Goal: Information Seeking & Learning: Compare options

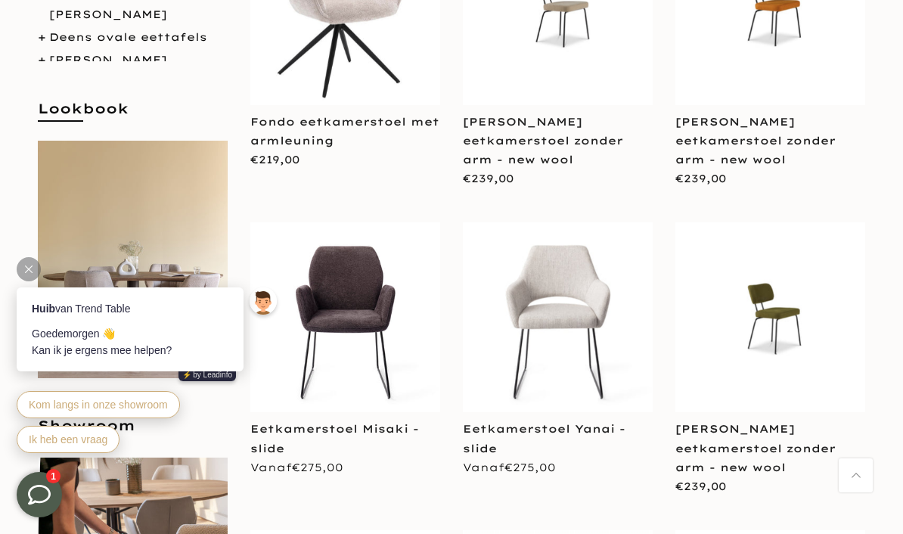
click at [376, 422] on link "Eetkamerstoel Misaki - slide" at bounding box center [334, 438] width 169 height 33
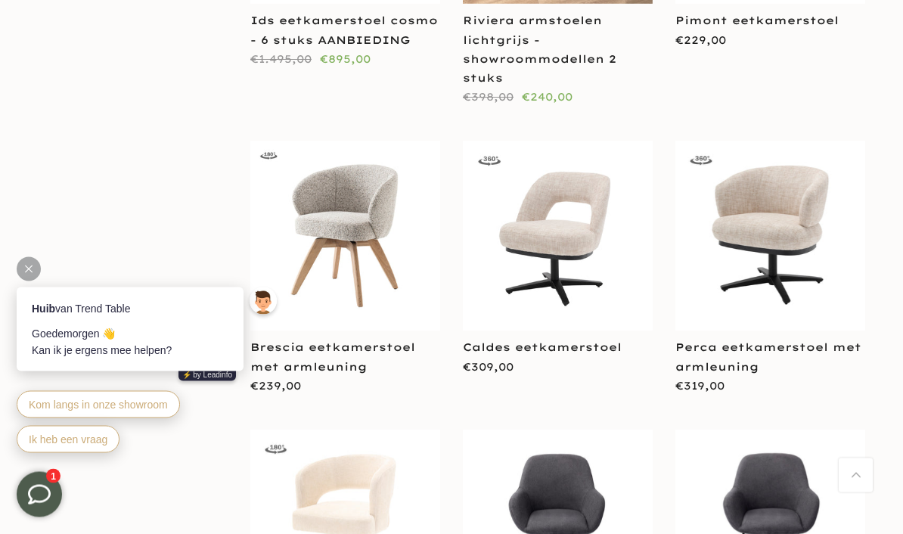
scroll to position [2340, 0]
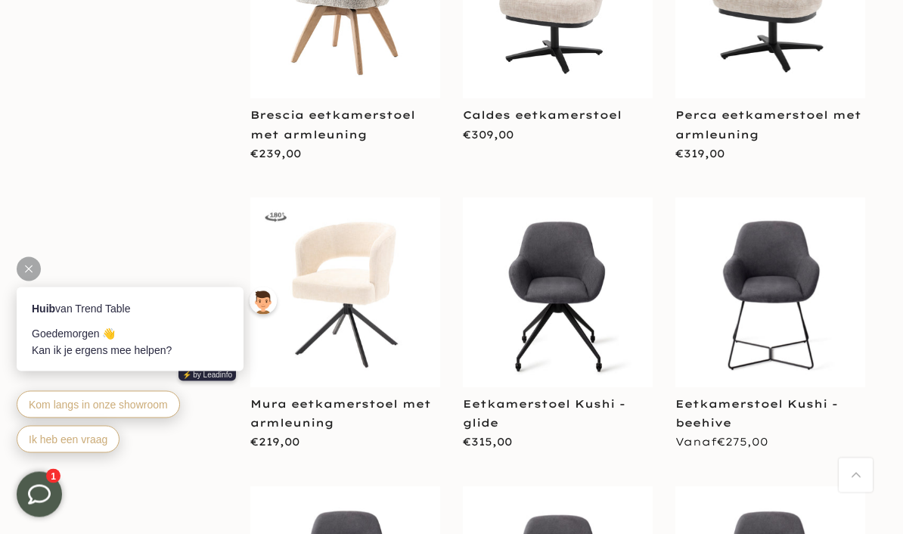
scroll to position [2572, 0]
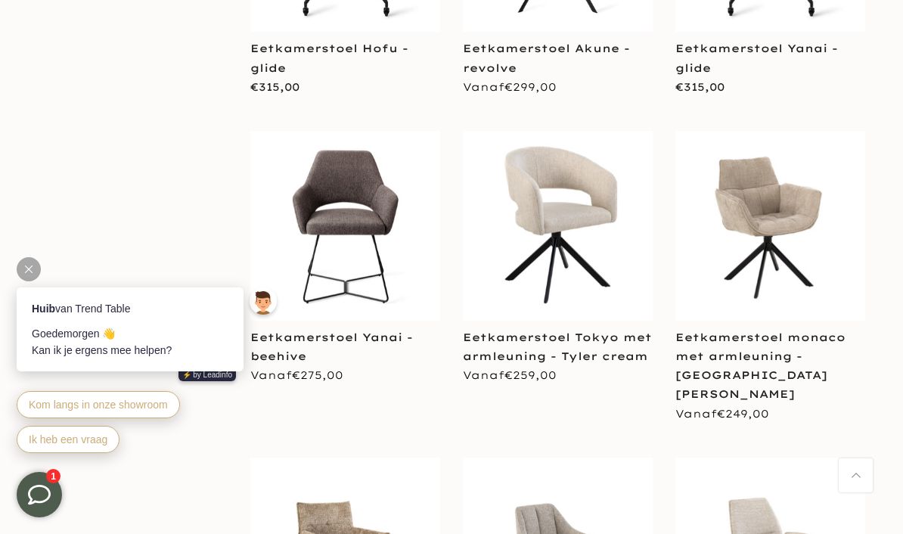
scroll to position [8469, 0]
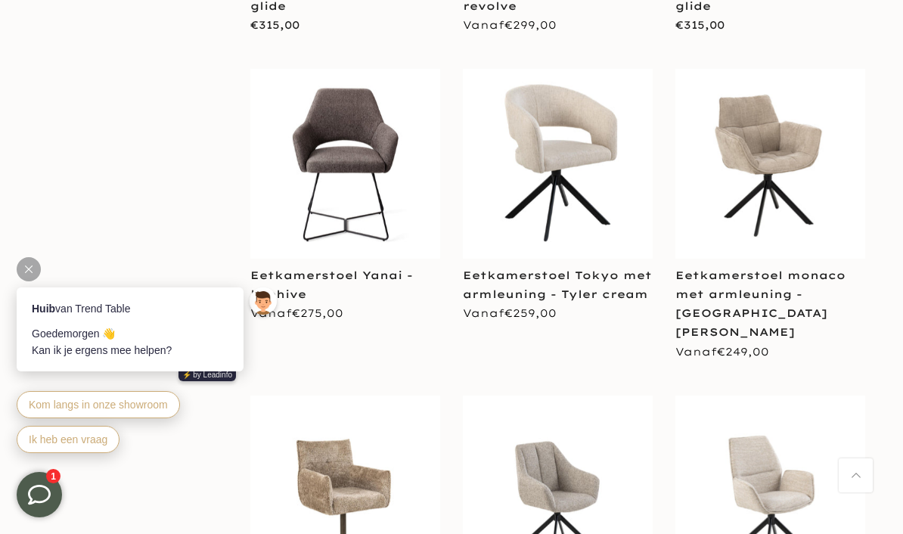
click at [584, 268] on link "Eetkamerstoel Tokyo met armleuning - Tyler cream" at bounding box center [557, 284] width 189 height 33
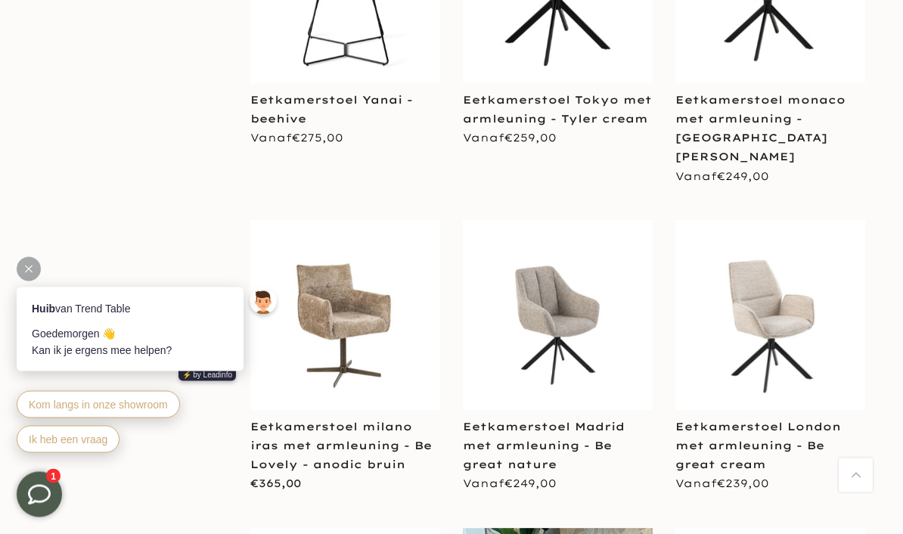
scroll to position [8645, 0]
click at [753, 420] on link "Eetkamerstoel London met armleuning - Be great cream" at bounding box center [758, 445] width 166 height 51
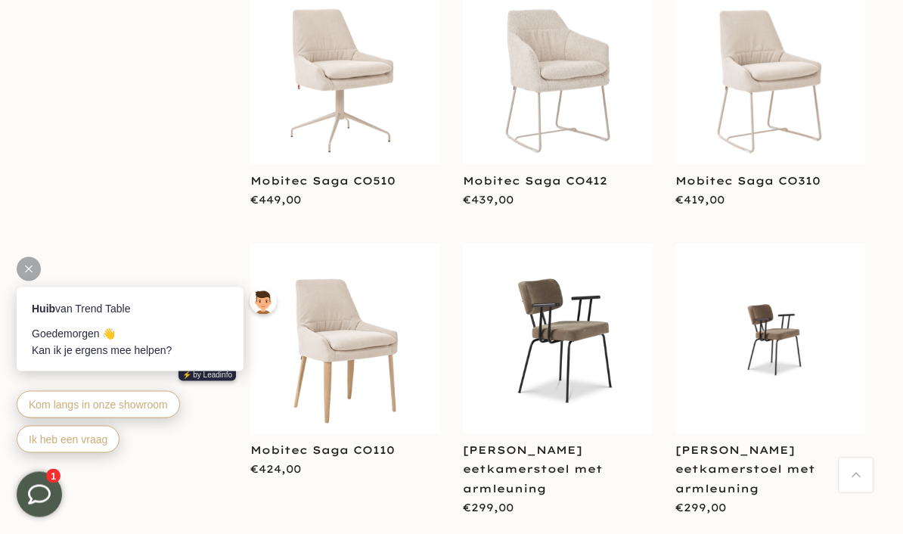
scroll to position [10025, 0]
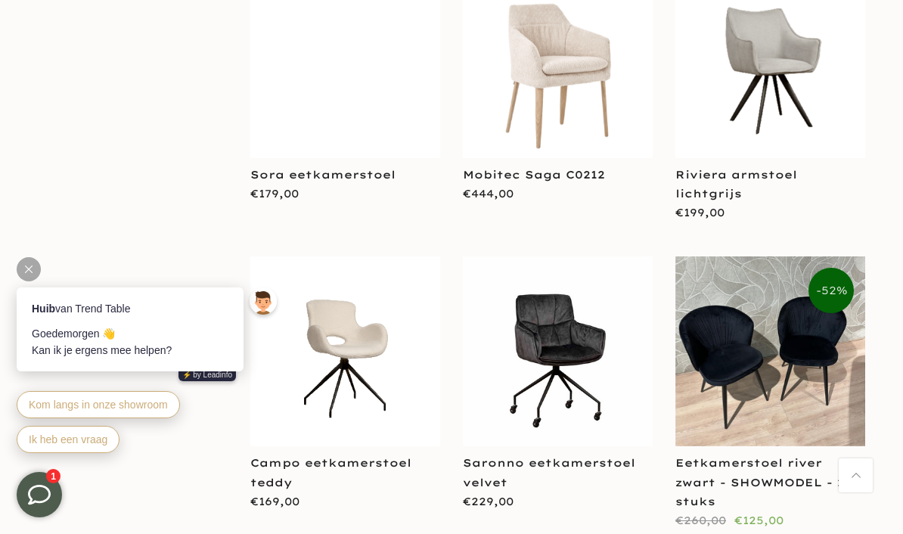
scroll to position [14978, 0]
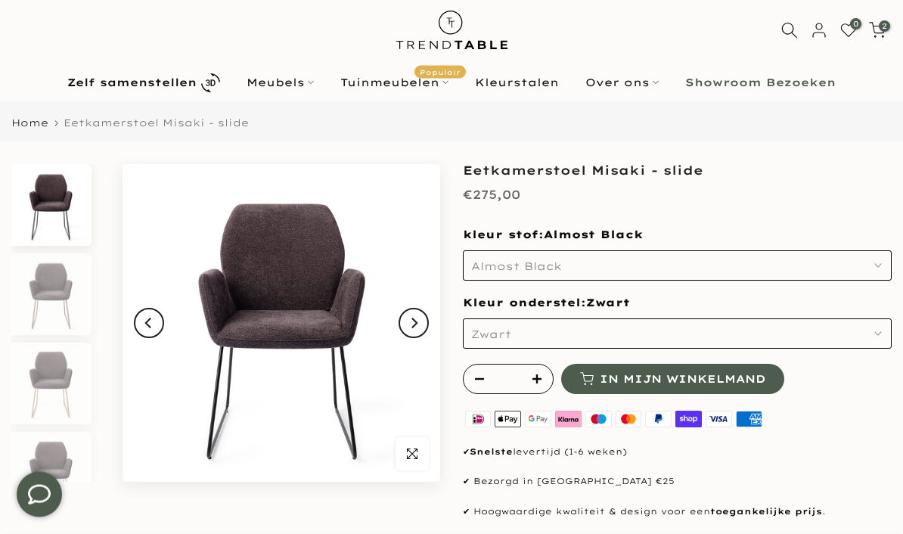
scroll to position [28, 0]
click at [36, 305] on img at bounding box center [50, 294] width 78 height 82
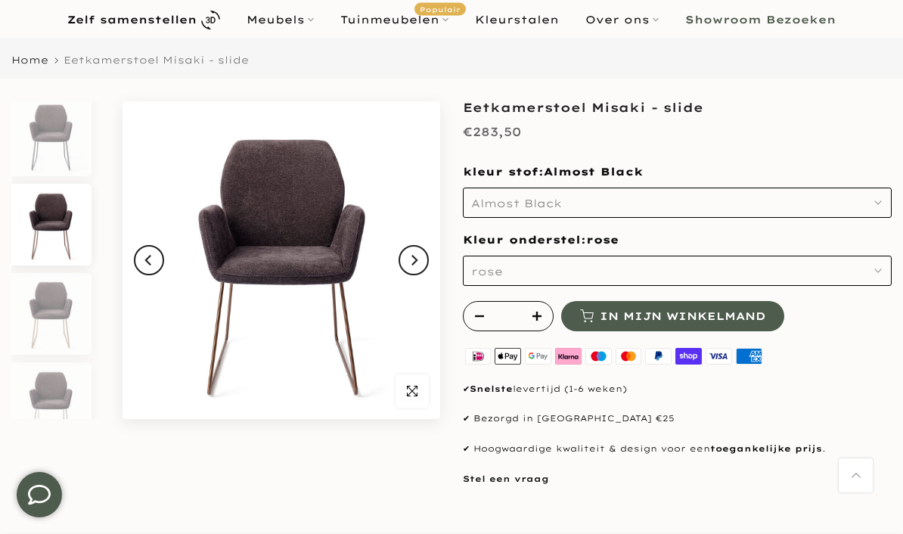
scroll to position [14, 0]
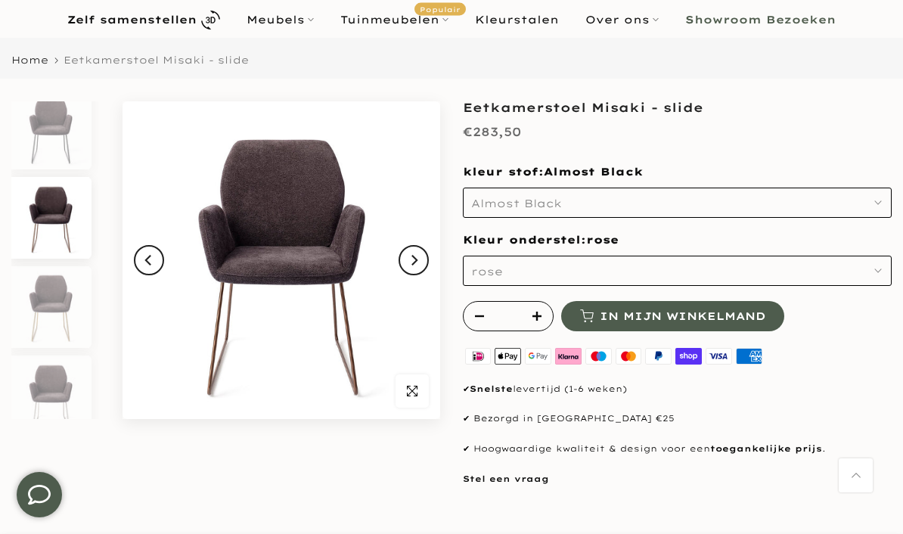
click at [46, 306] on img at bounding box center [50, 307] width 78 height 82
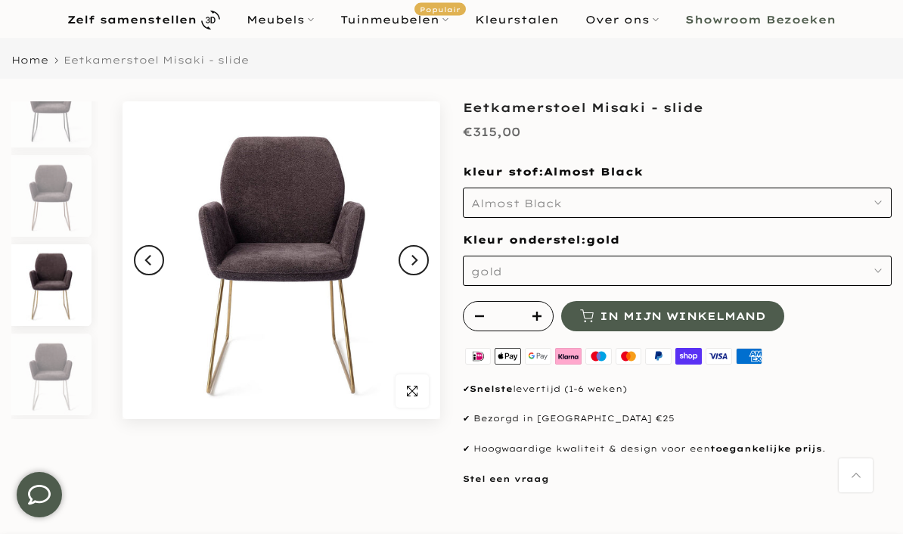
scroll to position [103, 0]
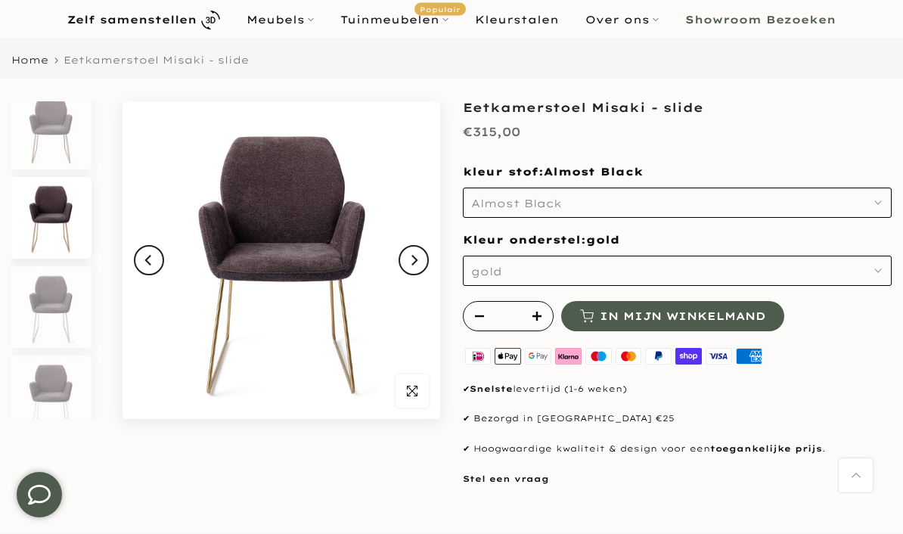
click at [46, 314] on img at bounding box center [50, 307] width 78 height 82
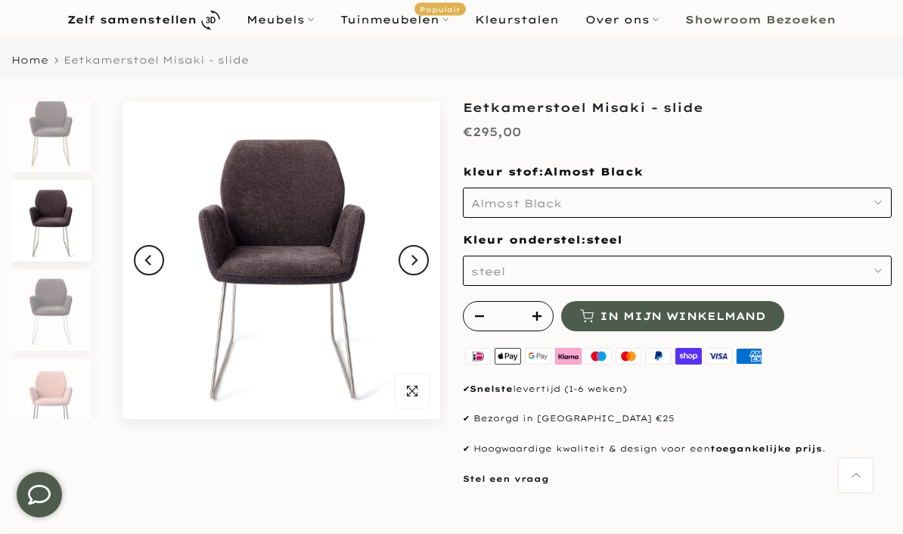
scroll to position [192, 0]
click at [48, 296] on img at bounding box center [50, 307] width 78 height 82
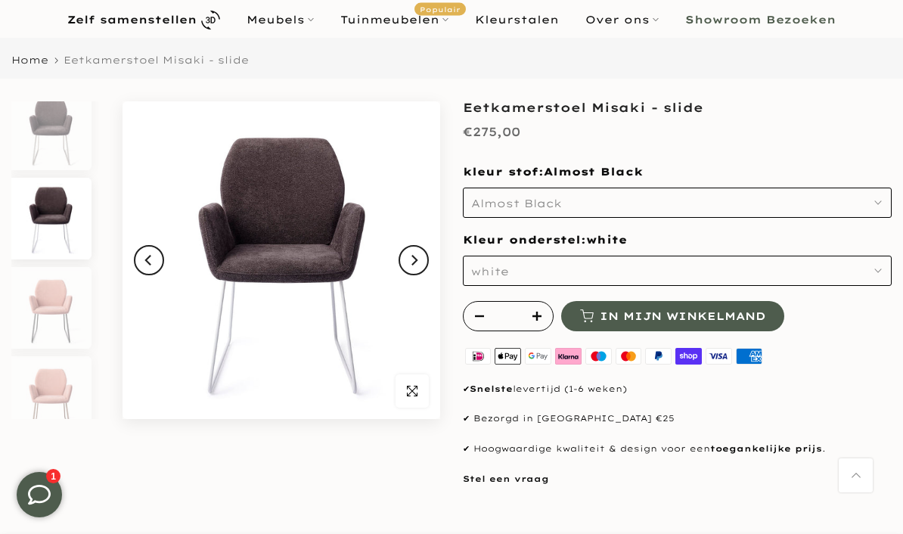
scroll to position [281, 0]
click at [51, 398] on img at bounding box center [50, 396] width 78 height 82
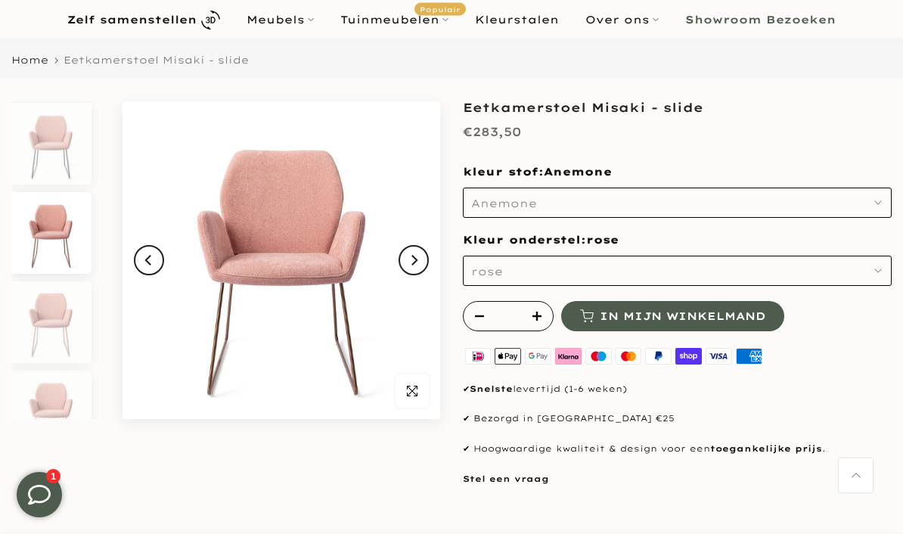
scroll to position [460, 0]
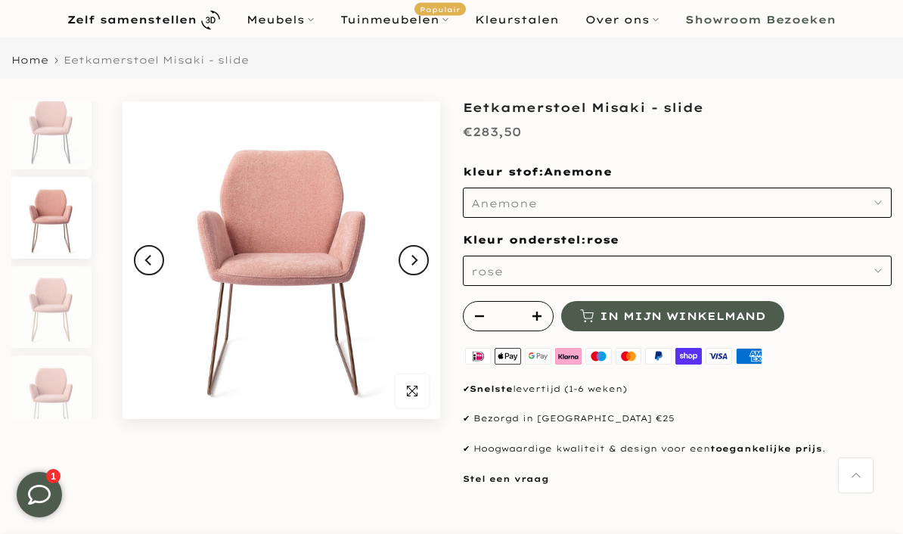
click at [50, 398] on img at bounding box center [50, 396] width 78 height 82
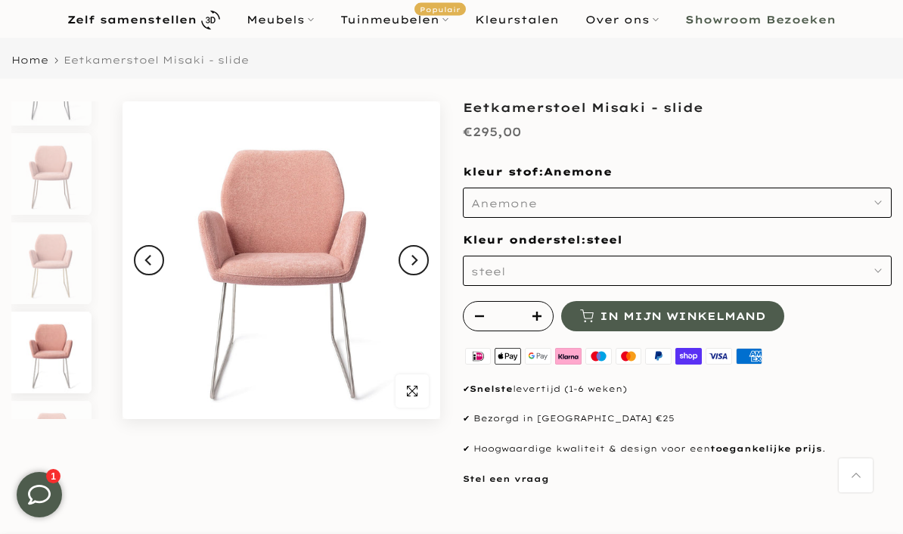
scroll to position [638, 0]
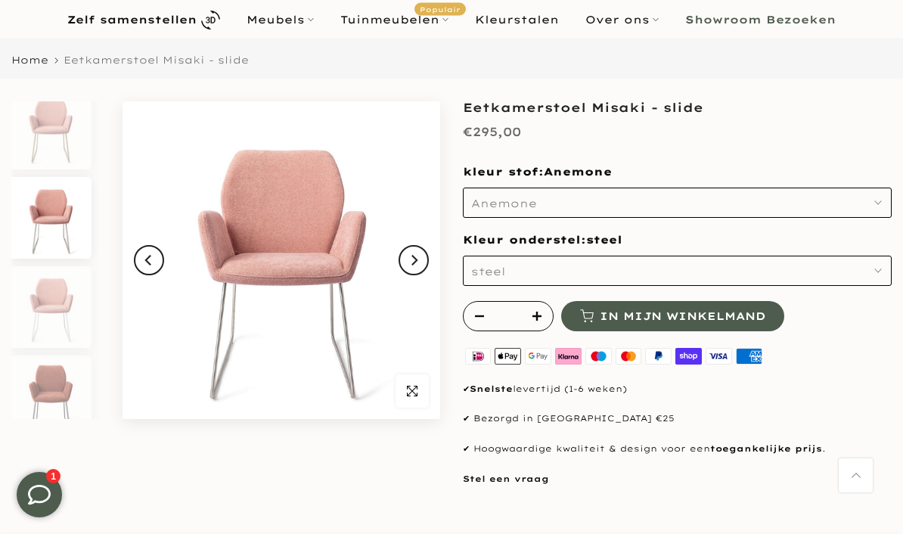
click at [37, 407] on img at bounding box center [50, 396] width 78 height 82
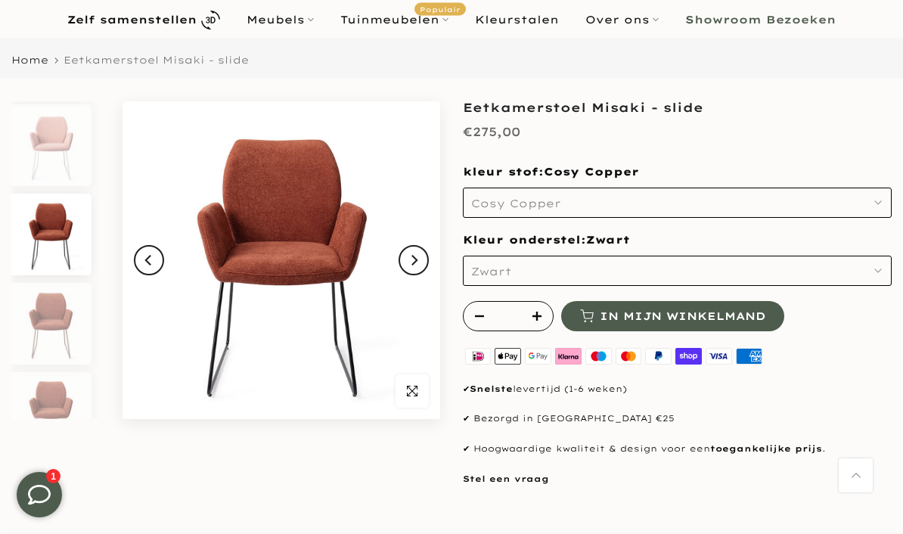
scroll to position [816, 0]
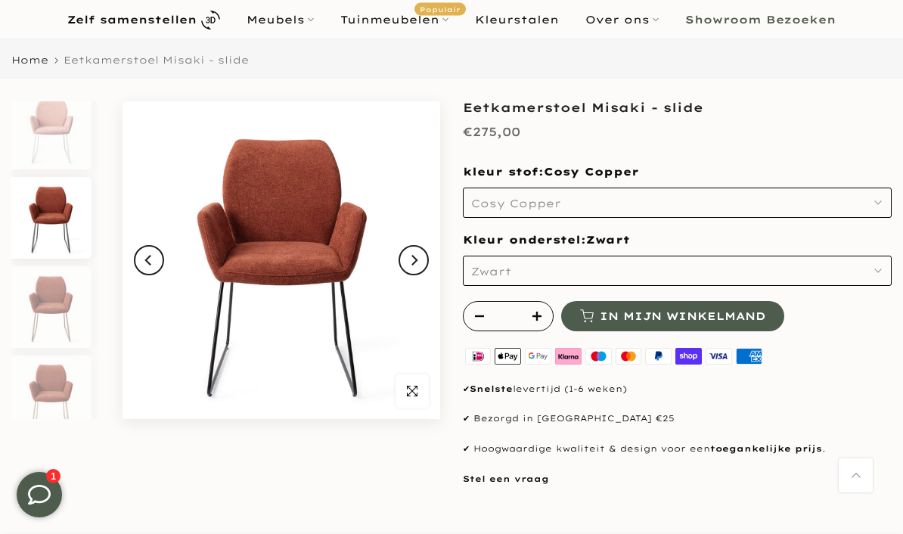
click at [44, 395] on img at bounding box center [50, 396] width 78 height 82
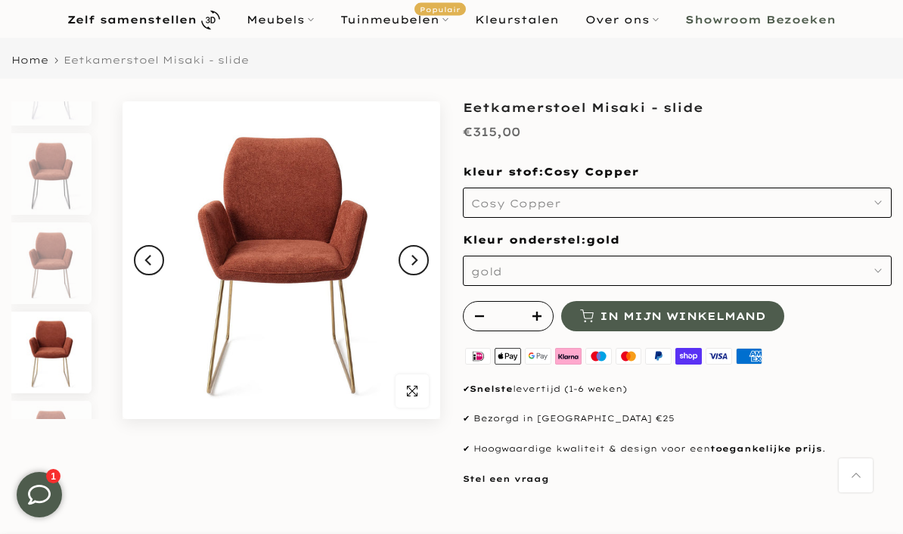
scroll to position [995, 0]
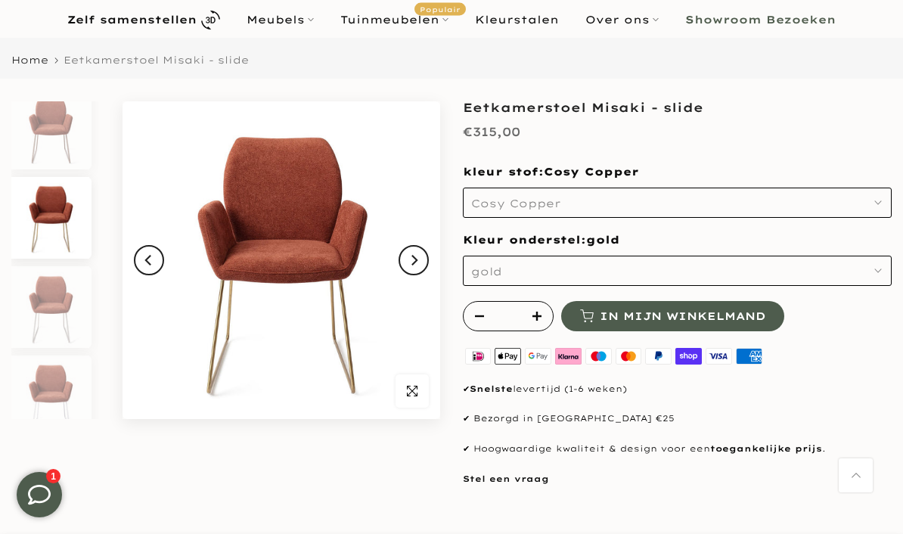
click at [39, 412] on img at bounding box center [50, 396] width 78 height 82
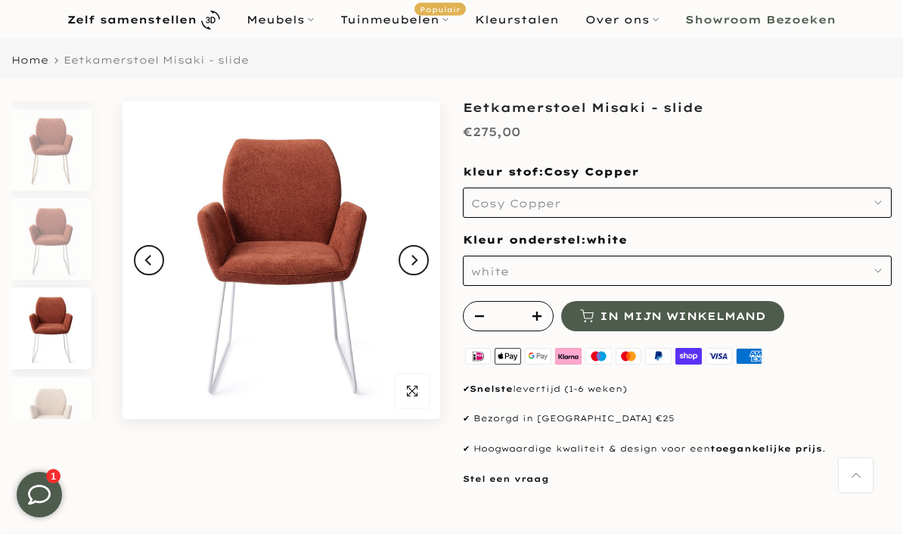
scroll to position [1173, 0]
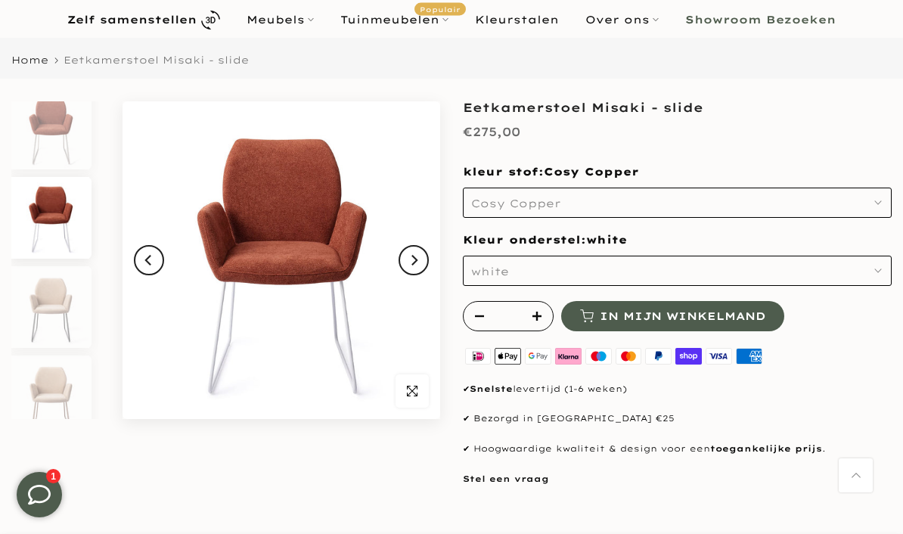
click at [42, 402] on img at bounding box center [50, 396] width 78 height 82
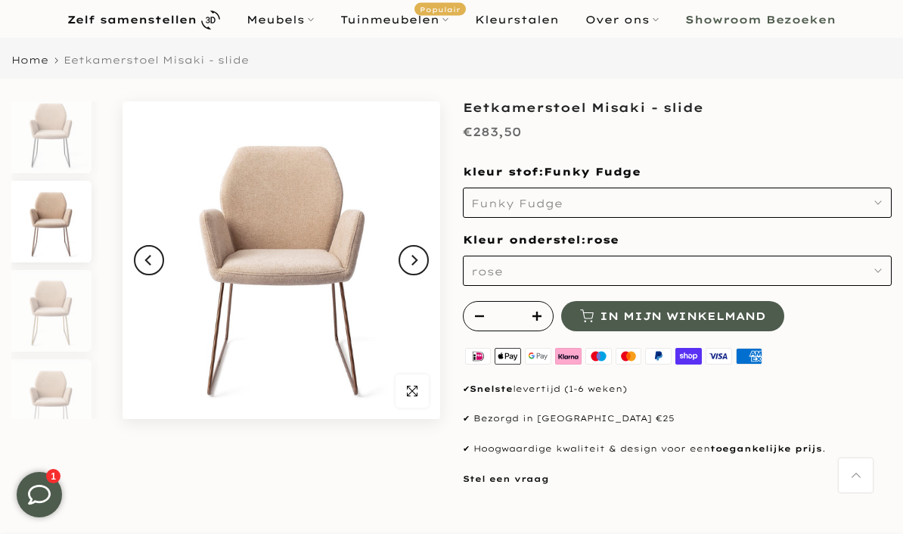
scroll to position [1352, 0]
click at [876, 268] on icon "button" at bounding box center [878, 271] width 8 height 8
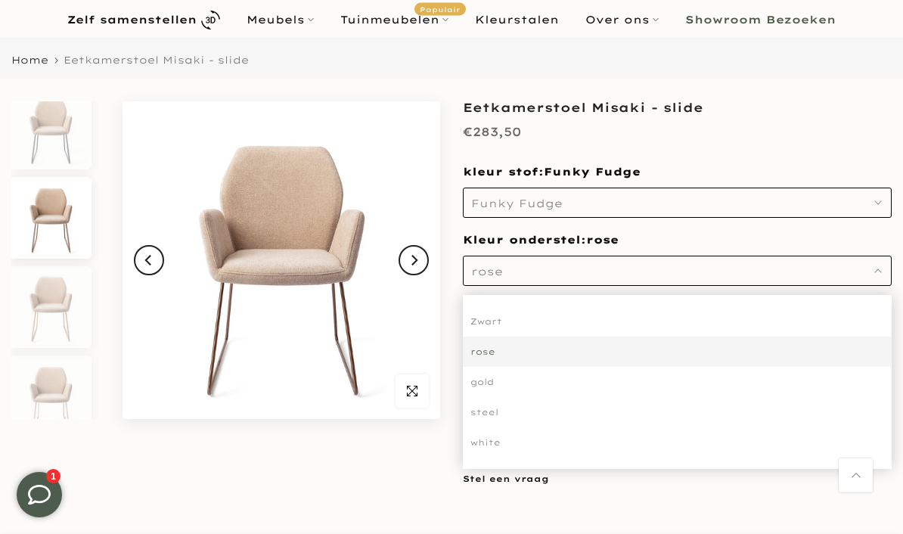
click at [500, 318] on div "Zwart" at bounding box center [677, 321] width 429 height 30
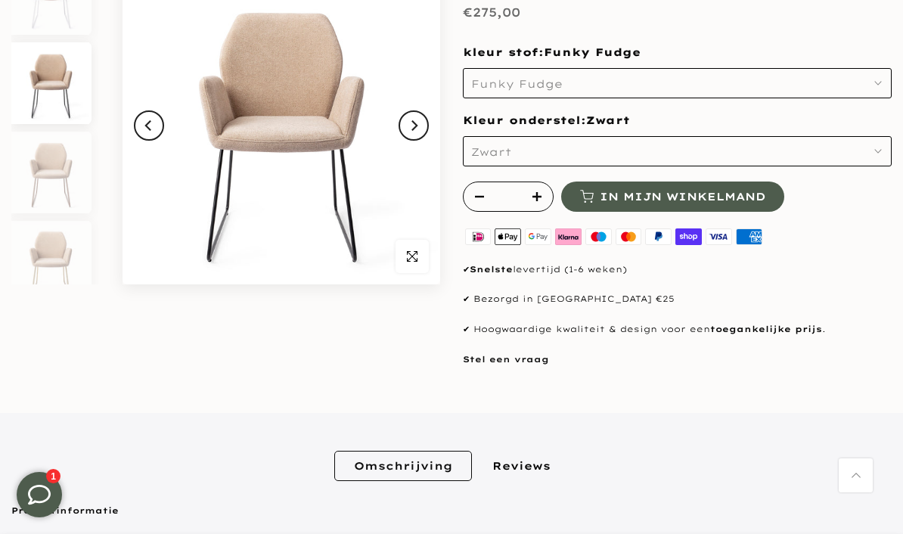
scroll to position [203, 0]
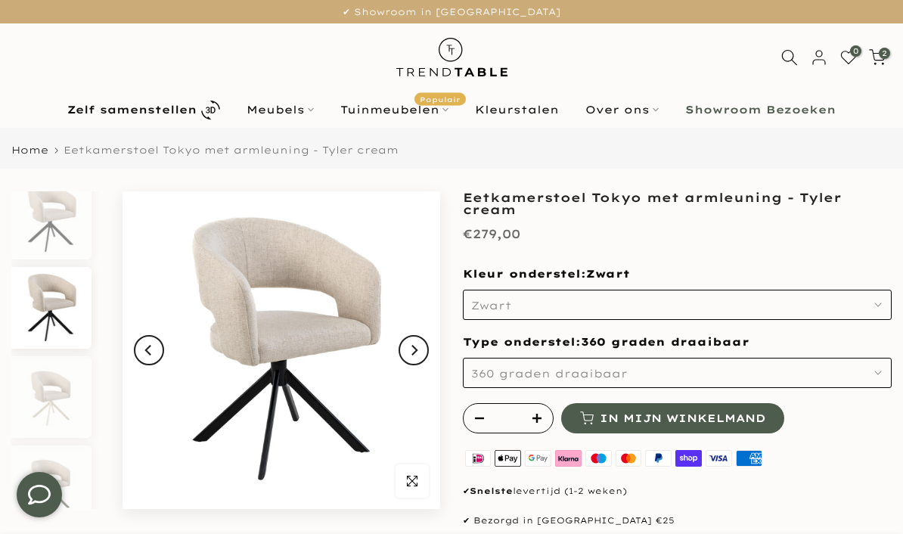
click at [315, 319] on img at bounding box center [281, 350] width 318 height 318
click at [885, 300] on button "Zwart" at bounding box center [677, 305] width 429 height 30
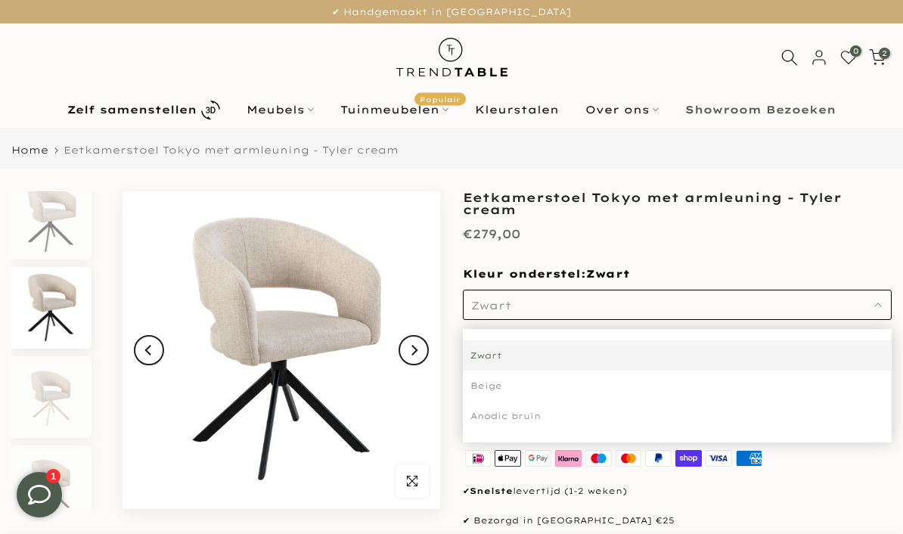
click at [500, 384] on div "Beige" at bounding box center [677, 385] width 429 height 30
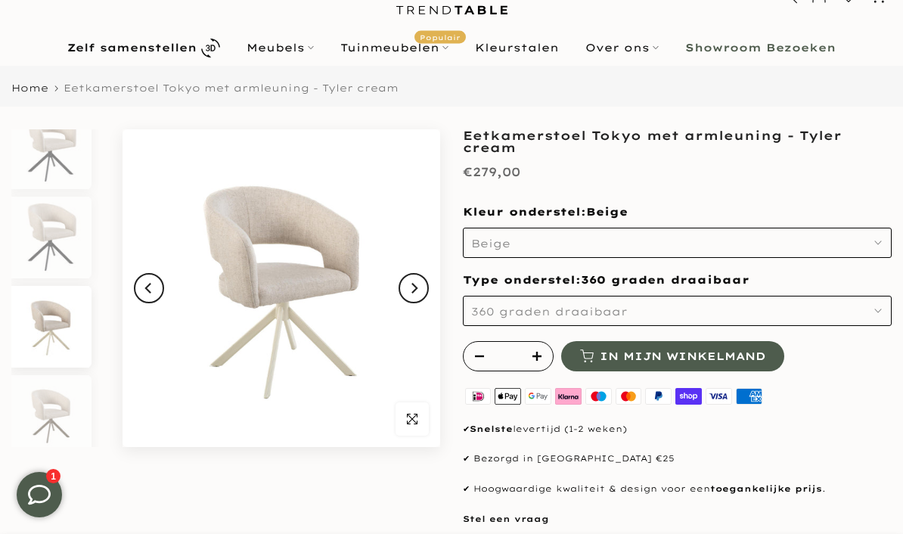
scroll to position [32, 0]
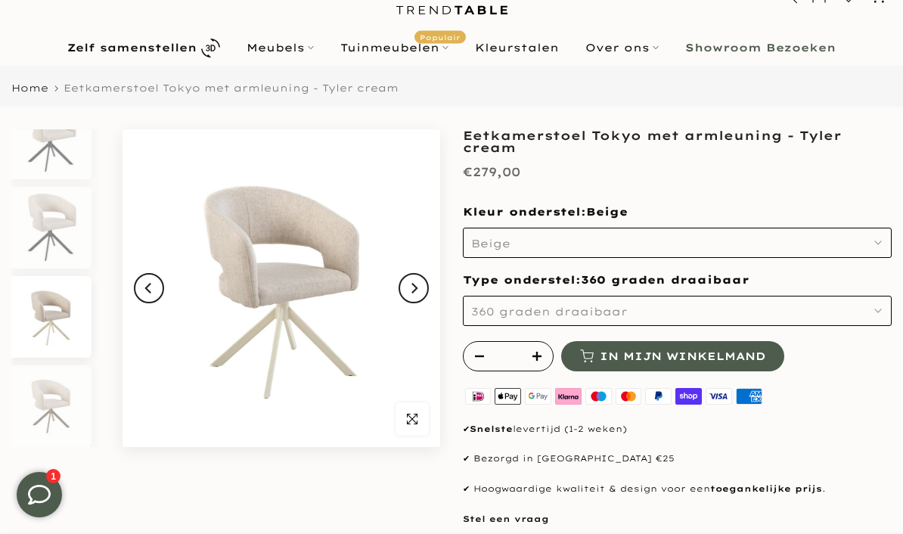
click at [881, 237] on button "Beige" at bounding box center [677, 243] width 429 height 30
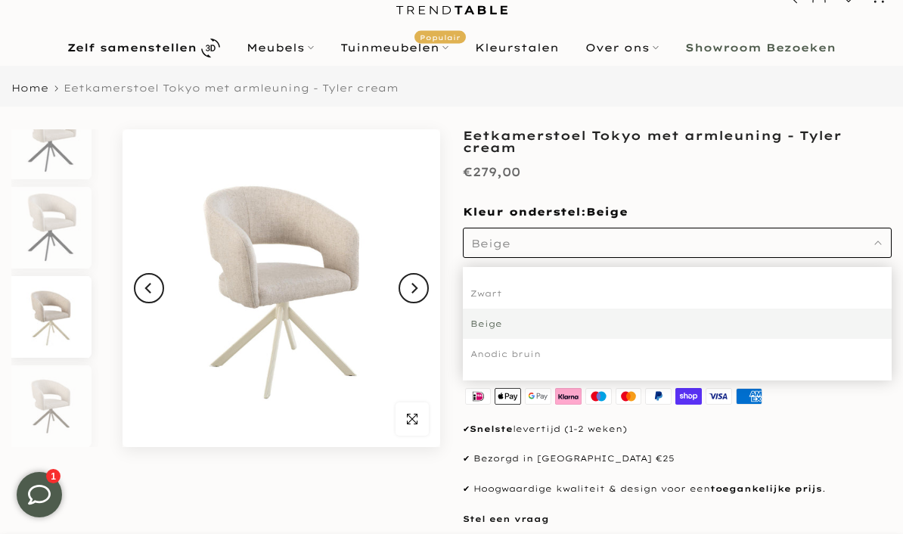
click at [499, 291] on div "Zwart" at bounding box center [677, 293] width 429 height 30
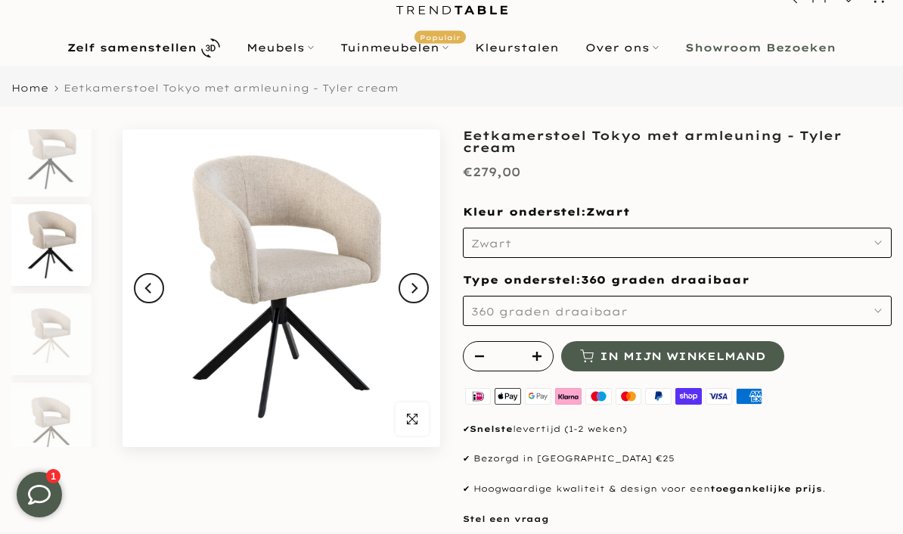
scroll to position [14, 0]
click at [888, 304] on button "360 graden draaibaar" at bounding box center [677, 311] width 429 height 30
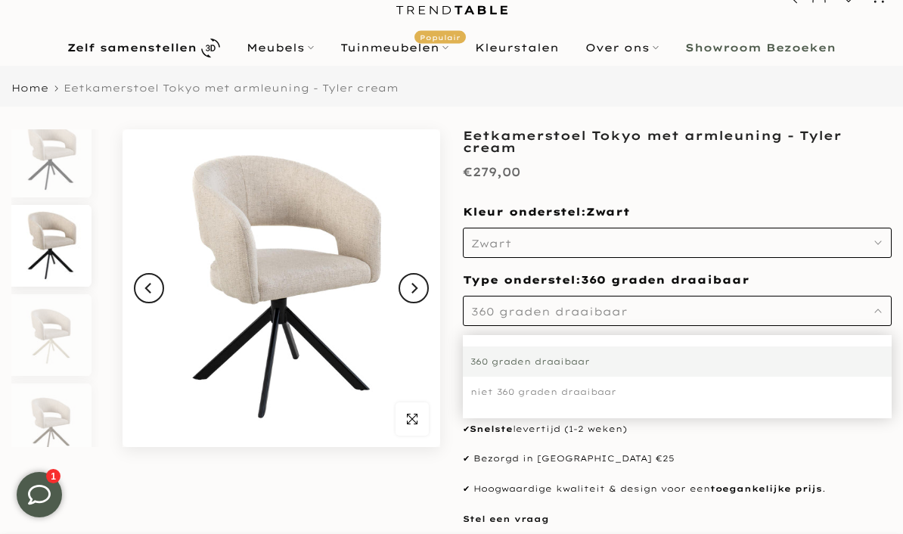
click at [581, 356] on div "360 graden draaibaar" at bounding box center [677, 361] width 429 height 30
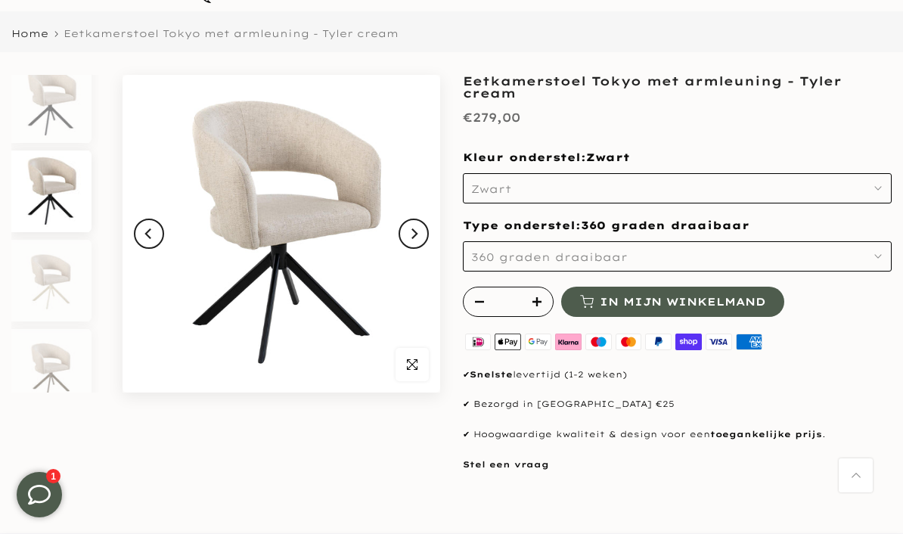
scroll to position [113, 0]
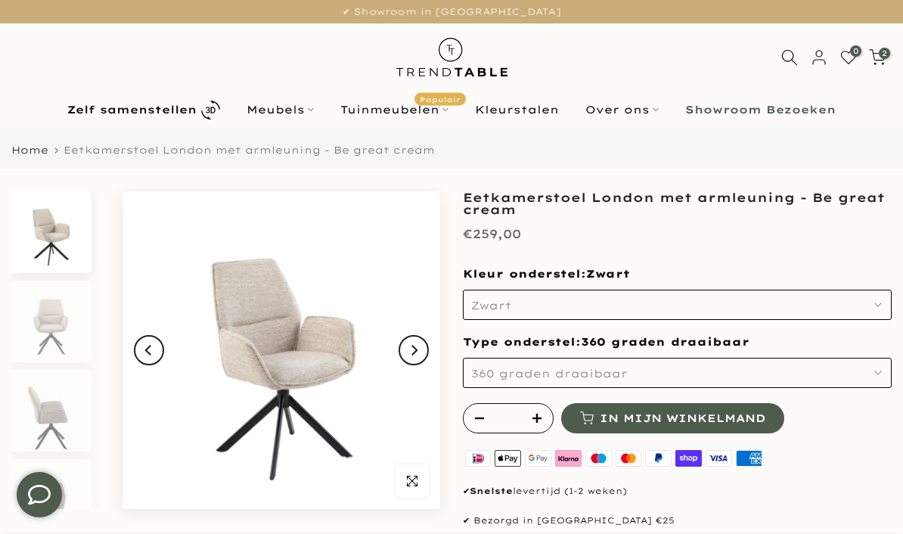
scroll to position [31, 0]
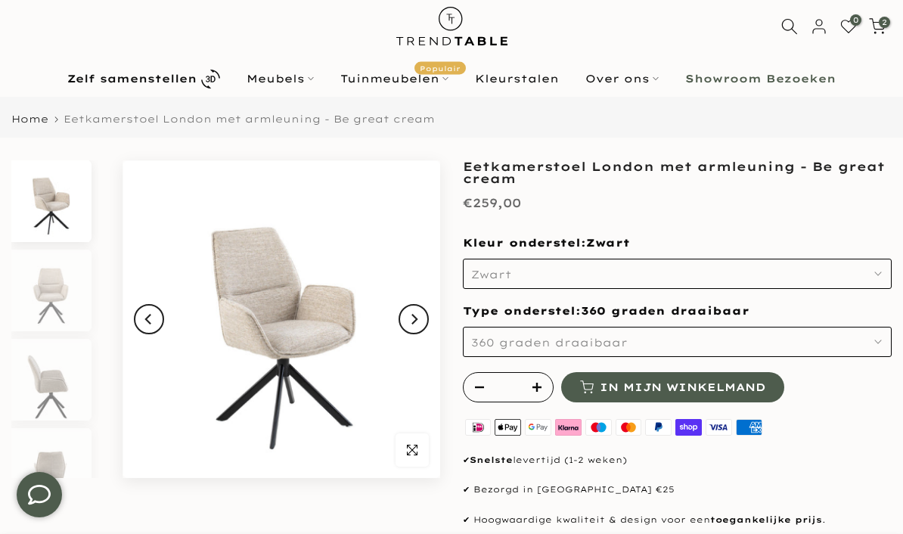
click at [305, 326] on img at bounding box center [281, 319] width 318 height 318
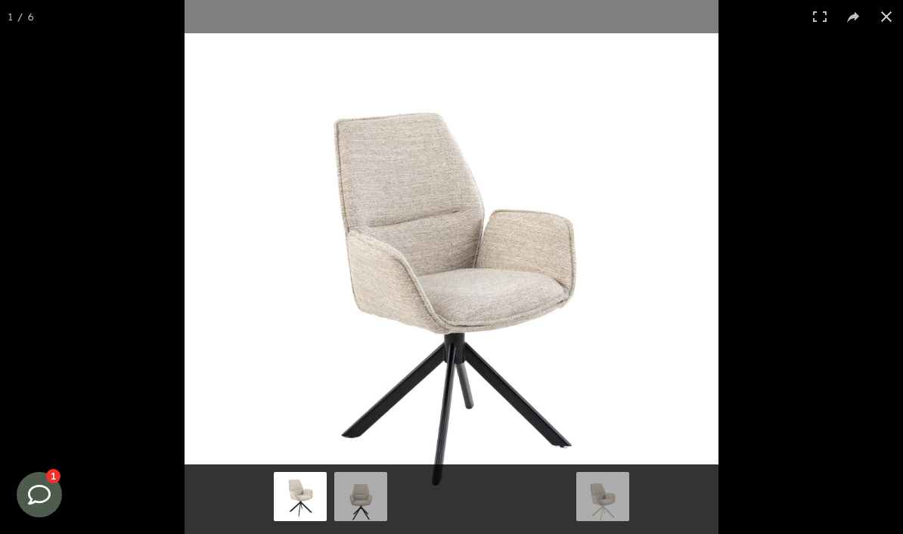
click at [892, 22] on button at bounding box center [885, 16] width 33 height 33
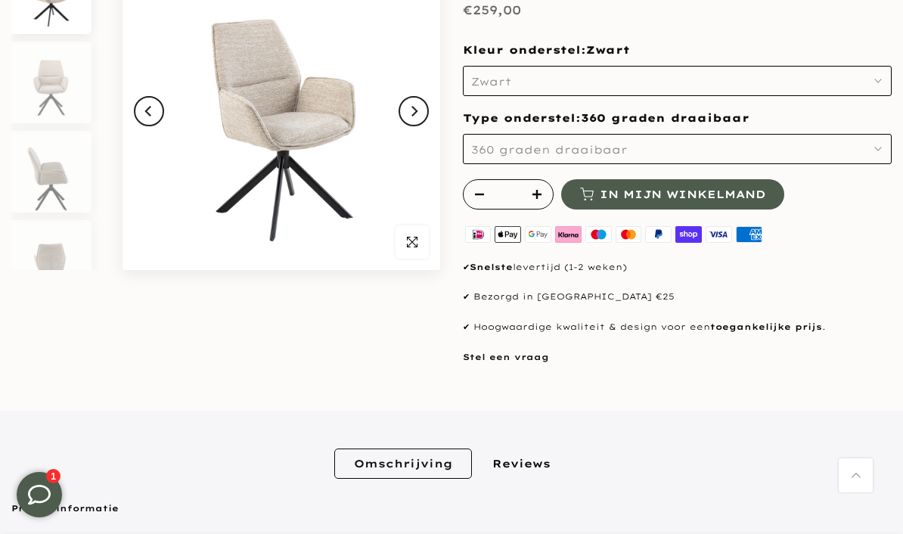
scroll to position [237, 0]
